Goal: Register for event/course

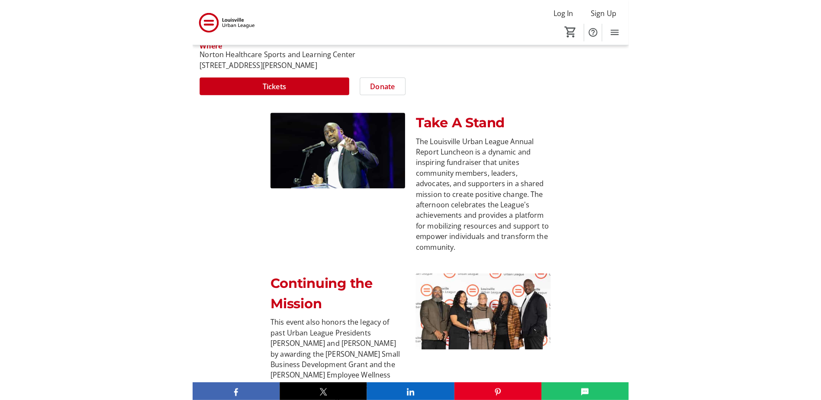
scroll to position [390, 0]
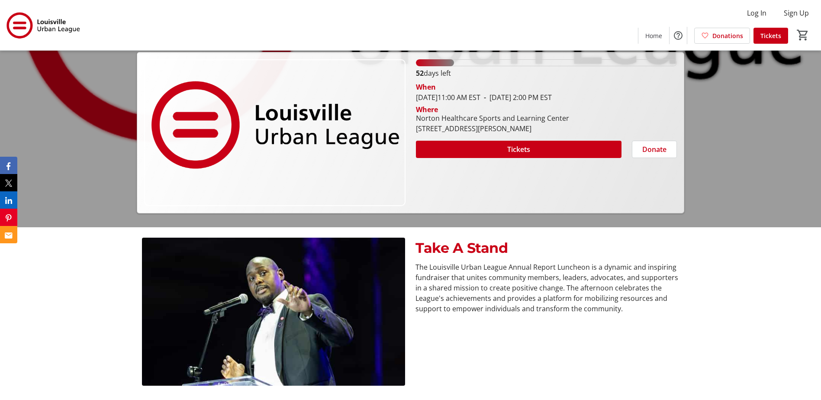
scroll to position [173, 0]
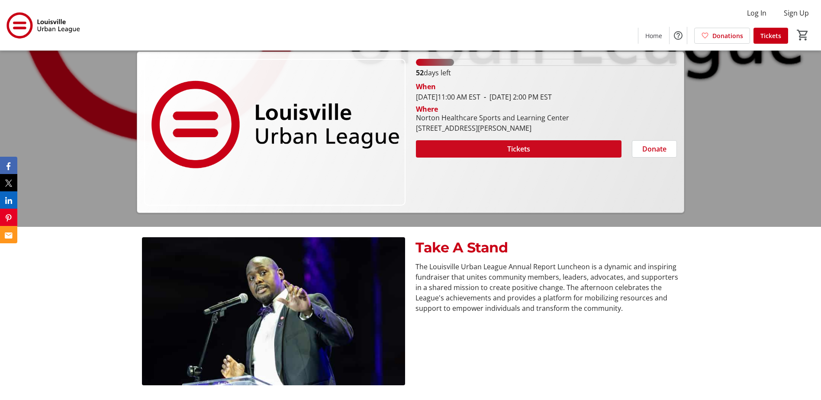
click at [435, 144] on span at bounding box center [519, 149] width 206 height 21
